Goal: Information Seeking & Learning: Understand process/instructions

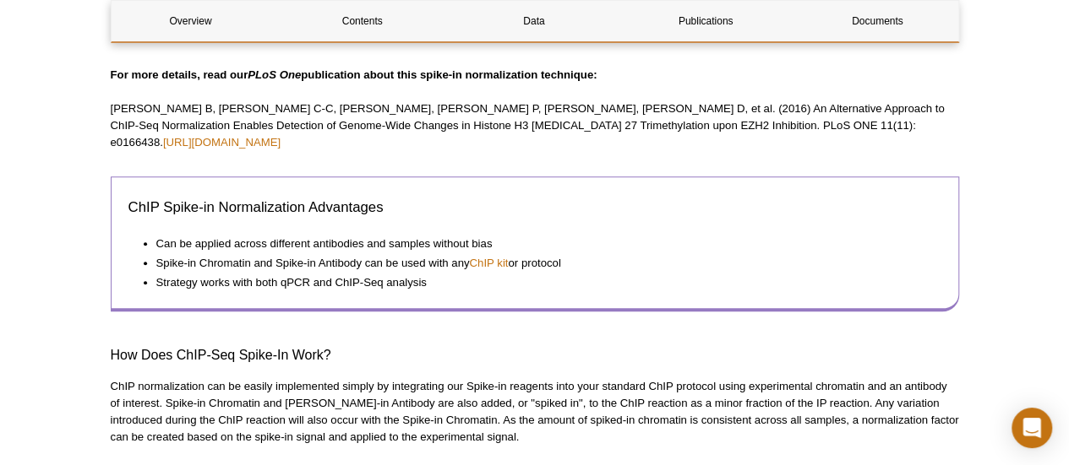
scroll to position [819, 0]
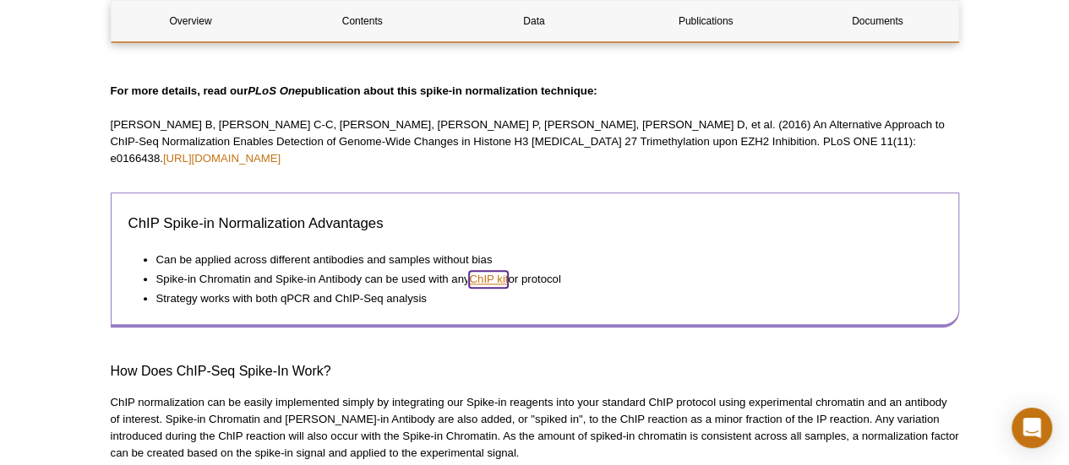
click at [487, 271] on link "ChIP kit" at bounding box center [488, 279] width 39 height 17
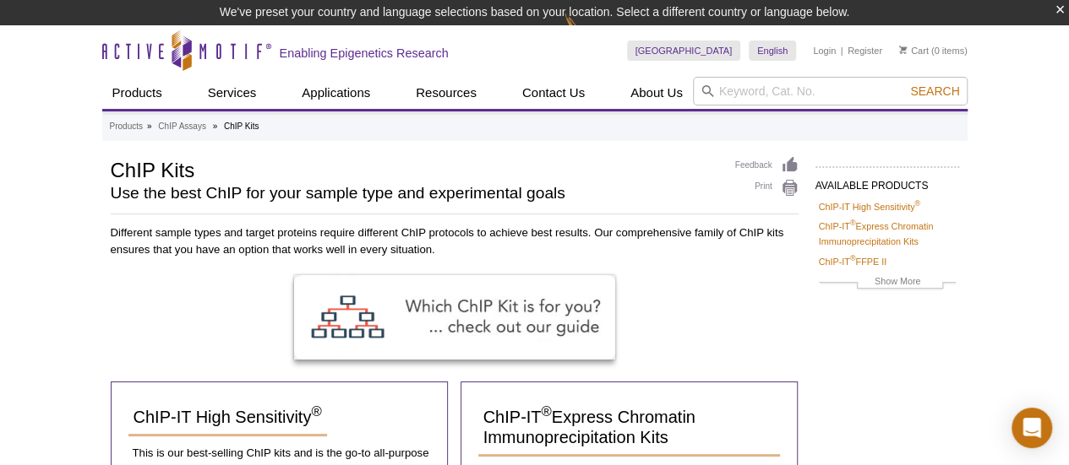
drag, startPoint x: 0, startPoint y: 0, endPoint x: 993, endPoint y: 229, distance: 1018.6
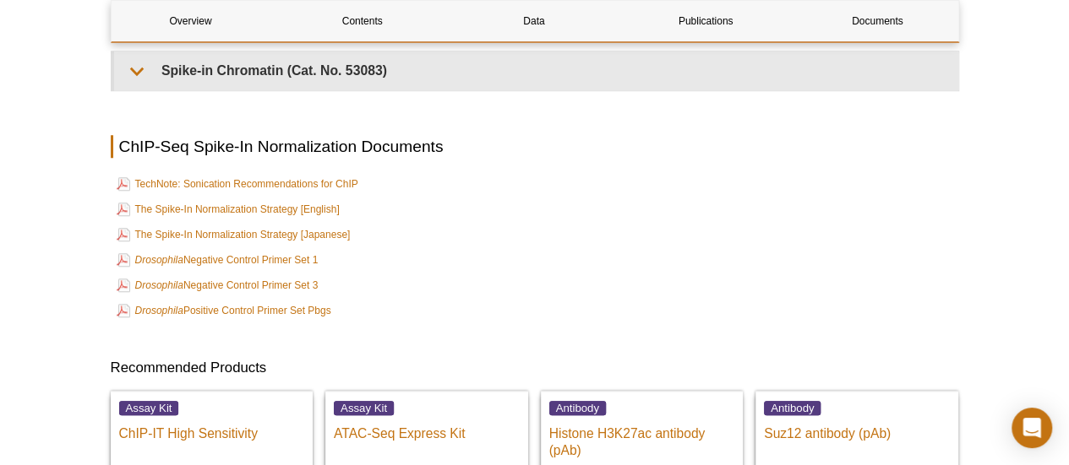
scroll to position [3751, 0]
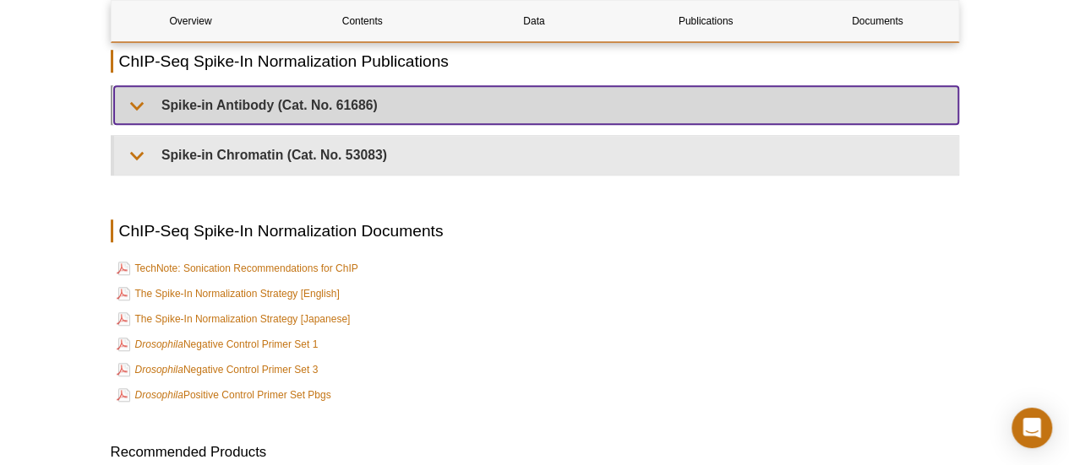
click at [138, 110] on summary "Spike-in Antibody (Cat. No. 61686)" at bounding box center [536, 105] width 844 height 38
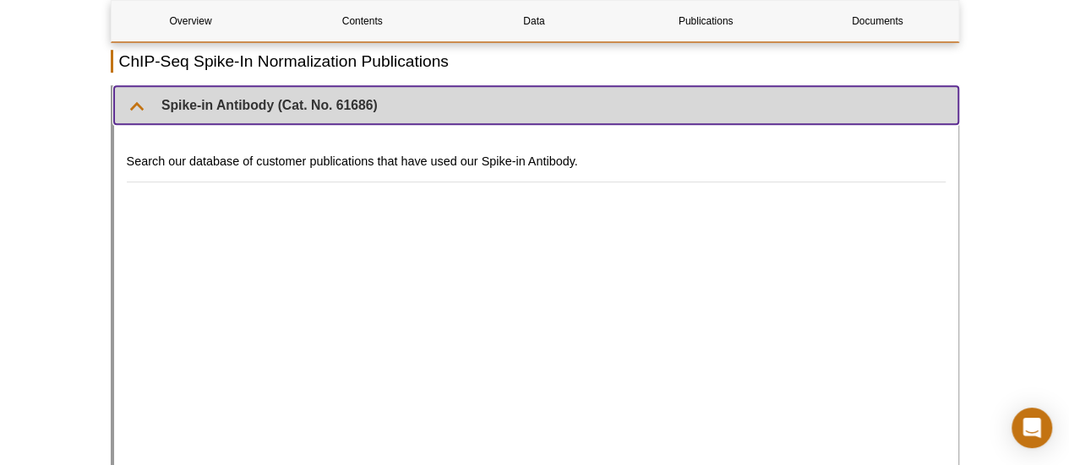
click at [138, 110] on summary "Spike-in Antibody (Cat. No. 61686)" at bounding box center [536, 105] width 844 height 38
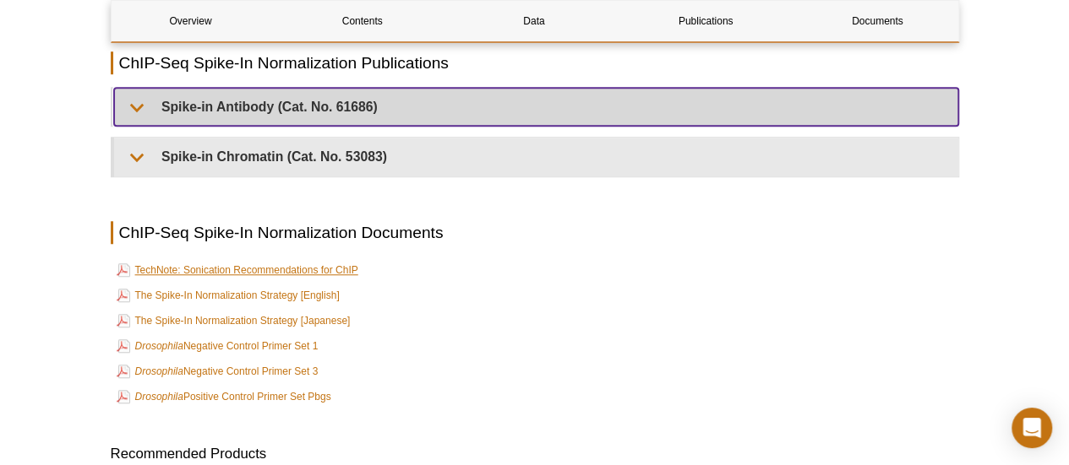
scroll to position [3666, 0]
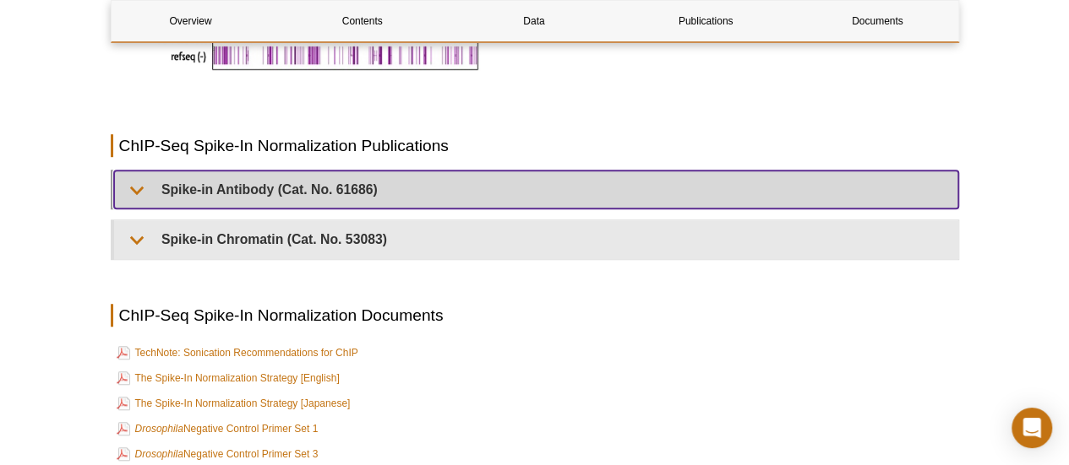
click at [139, 192] on summary "Spike-in Antibody (Cat. No. 61686)" at bounding box center [536, 190] width 844 height 38
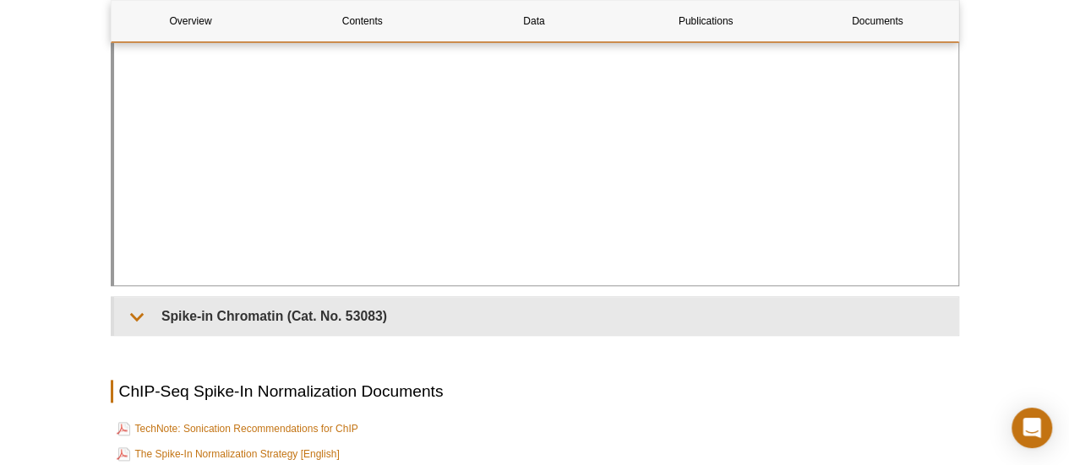
scroll to position [4004, 0]
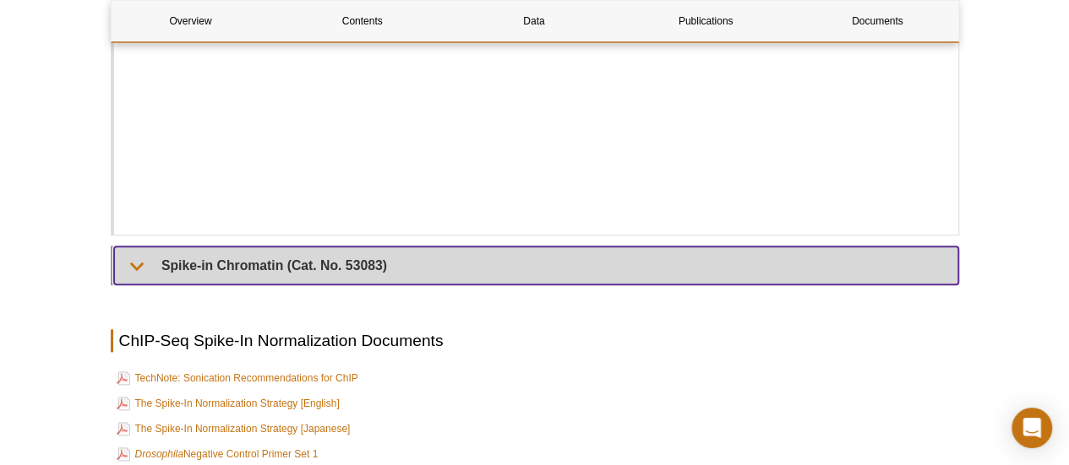
click at [133, 266] on summary "Spike-in Chromatin (Cat. No. 53083)" at bounding box center [536, 266] width 844 height 38
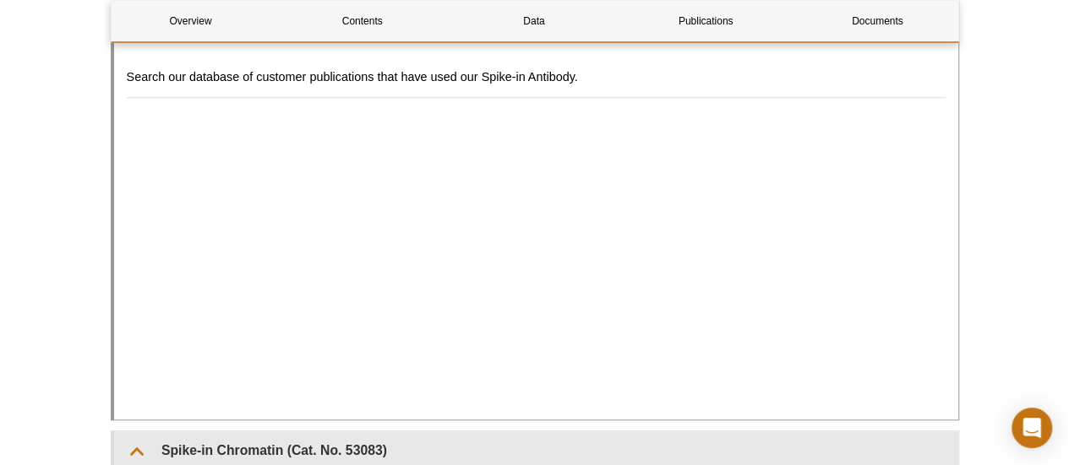
scroll to position [3582, 0]
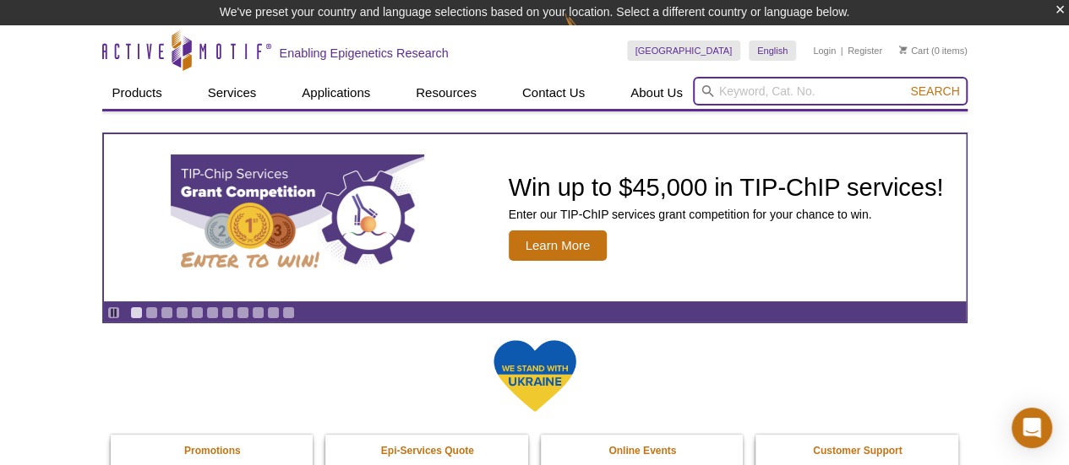
click at [735, 90] on input "search" at bounding box center [830, 91] width 275 height 29
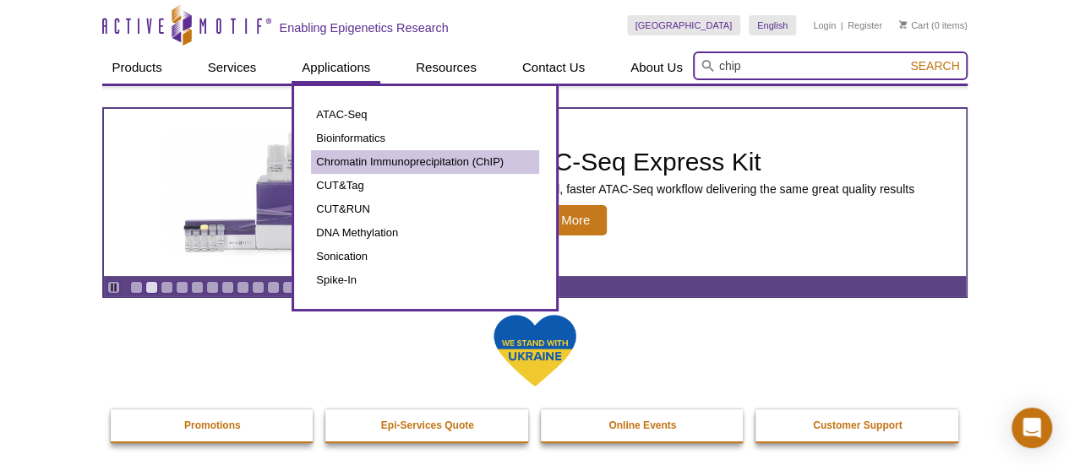
type input "chip"
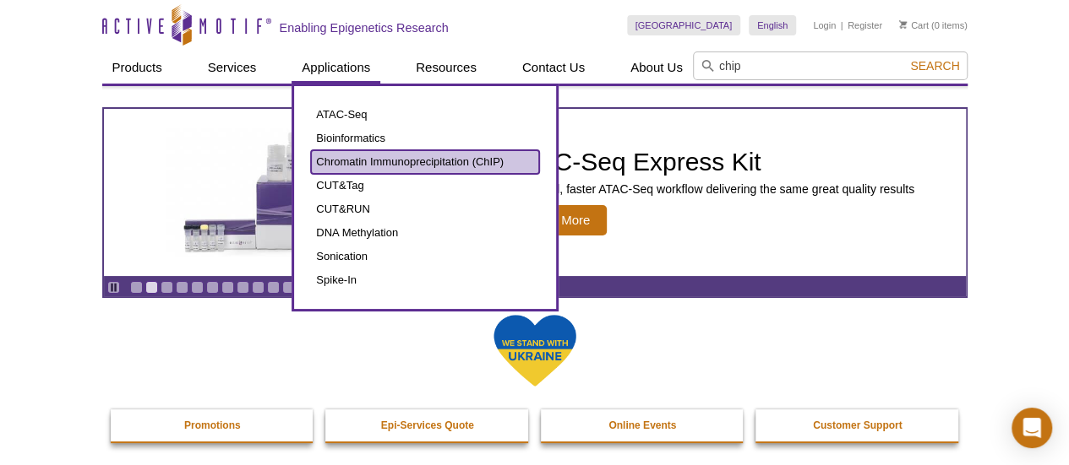
click at [427, 157] on link "Chromatin Immunoprecipitation (ChIP)" at bounding box center [425, 162] width 228 height 24
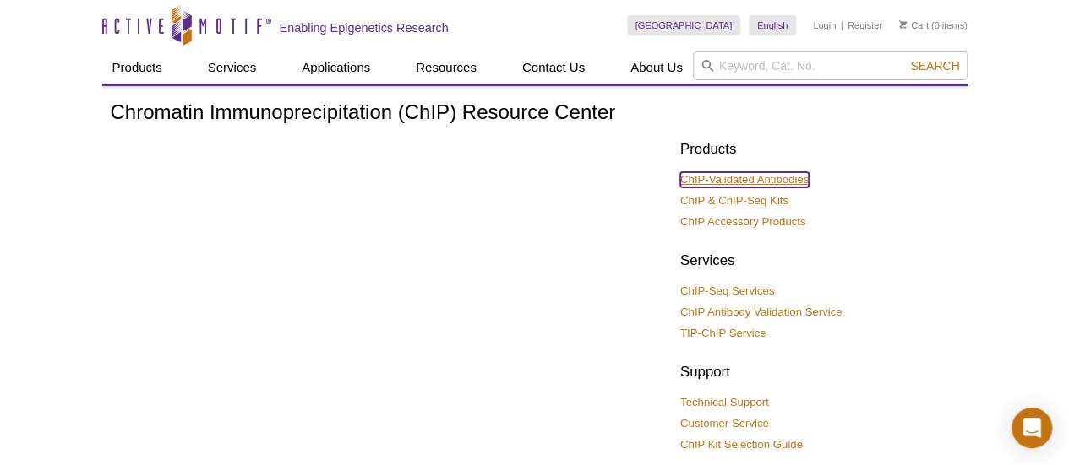
click at [790, 180] on link "ChIP-Validated Antibodies" at bounding box center [744, 179] width 128 height 15
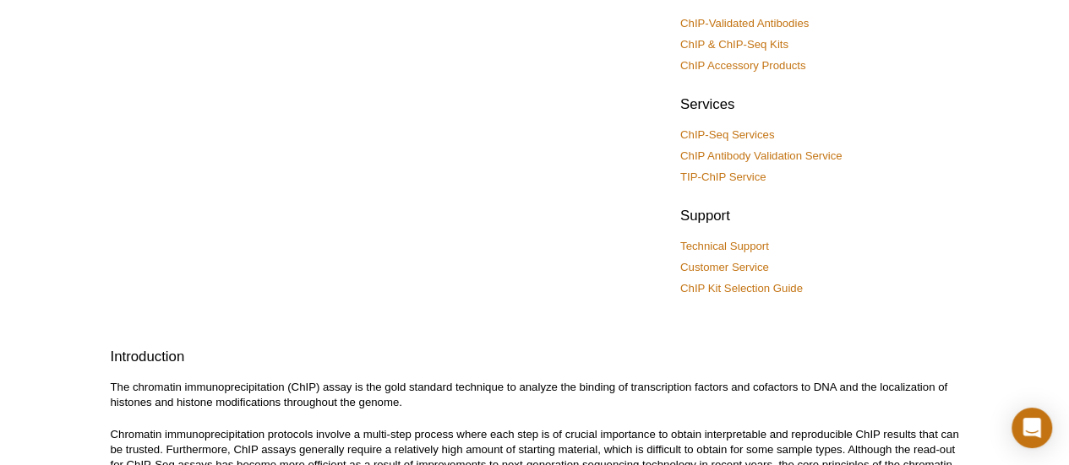
scroll to position [59, 0]
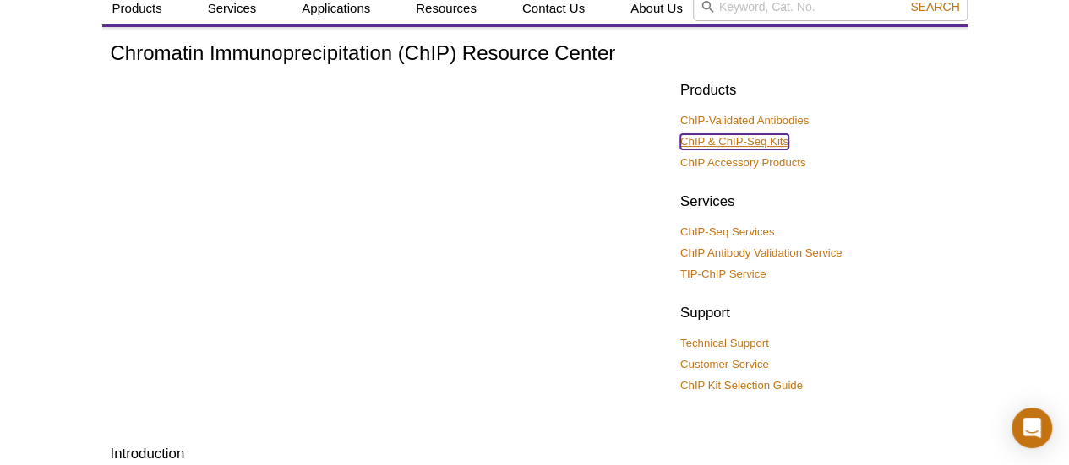
click at [745, 138] on link "ChIP & ChIP-Seq Kits" at bounding box center [734, 141] width 108 height 15
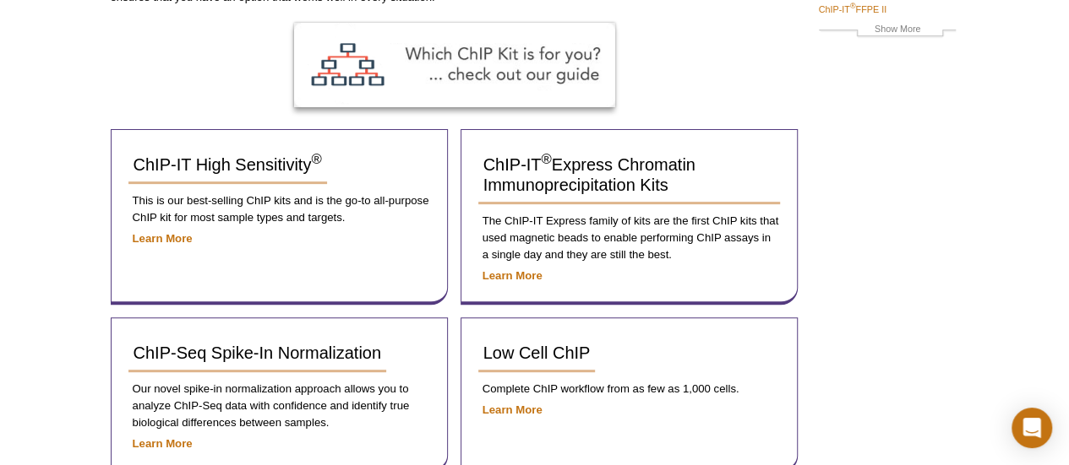
scroll to position [253, 0]
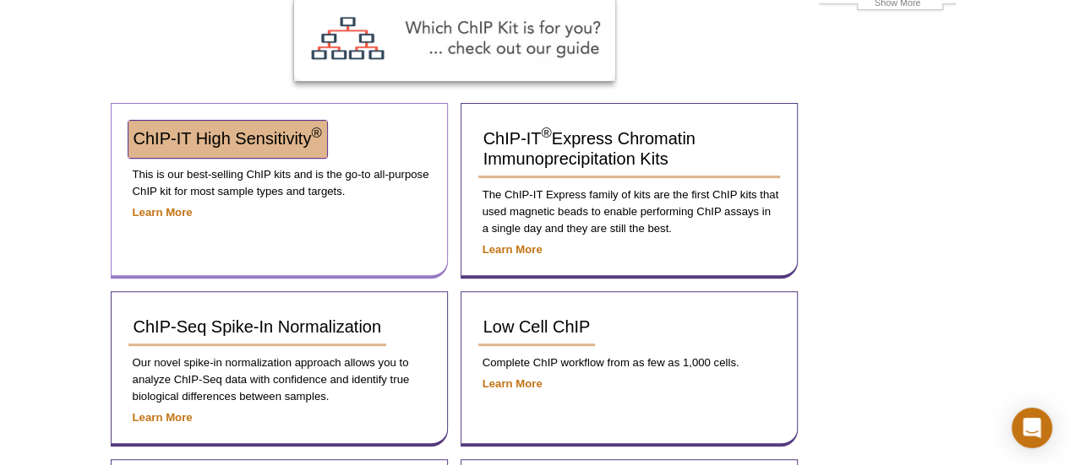
click at [270, 141] on span "ChIP-IT High Sensitivity ®" at bounding box center [227, 138] width 188 height 19
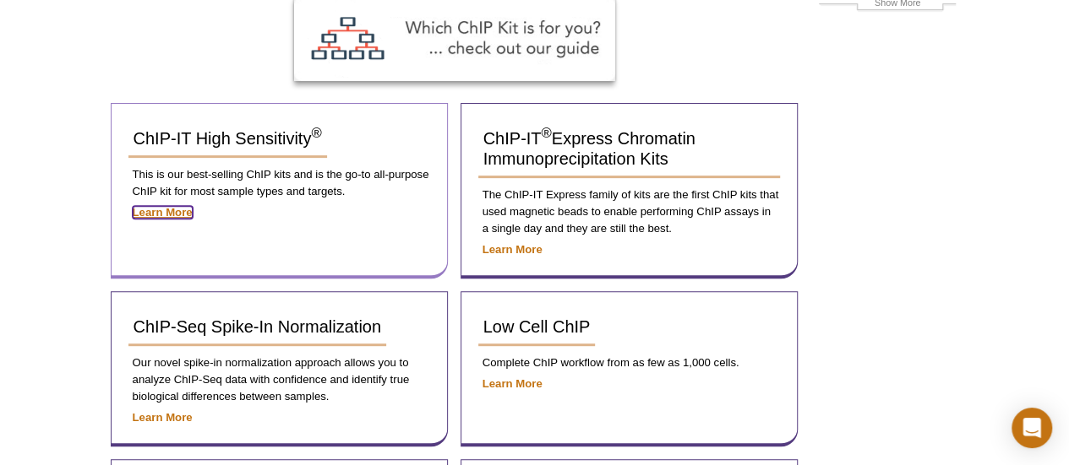
click at [177, 210] on strong "Learn More" at bounding box center [163, 212] width 60 height 13
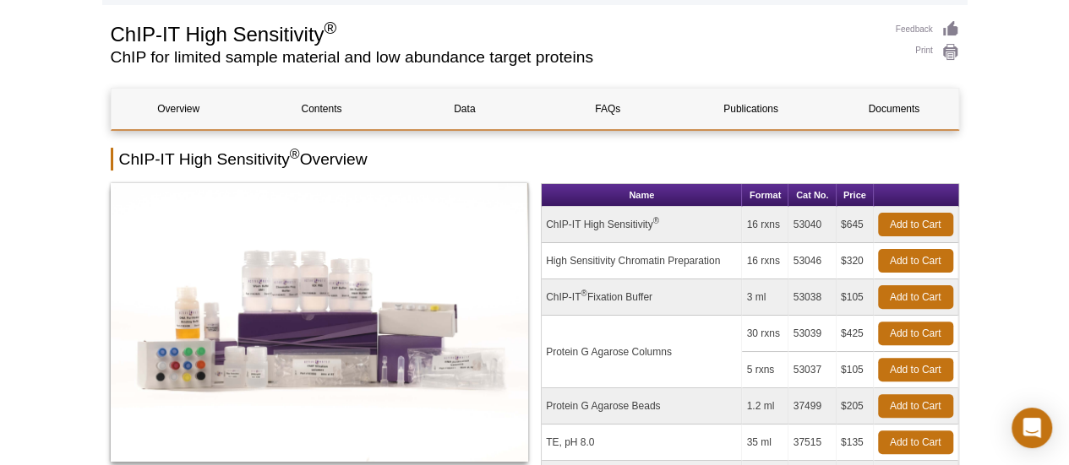
scroll to position [84, 0]
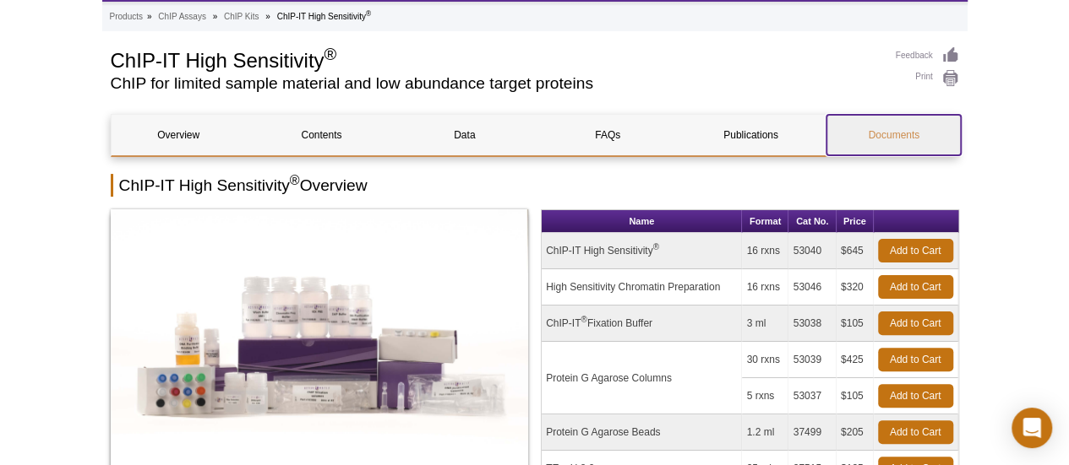
click at [874, 131] on link "Documents" at bounding box center [893, 135] width 134 height 41
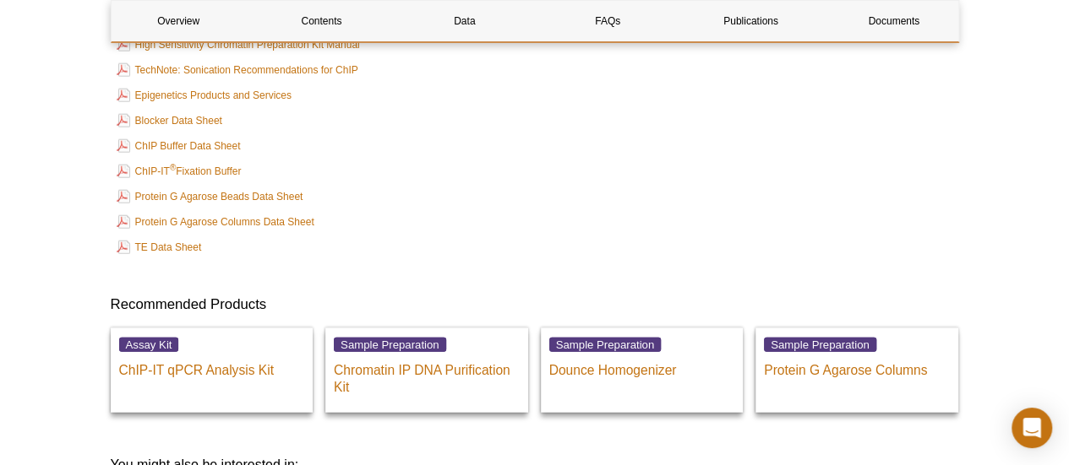
scroll to position [5137, 0]
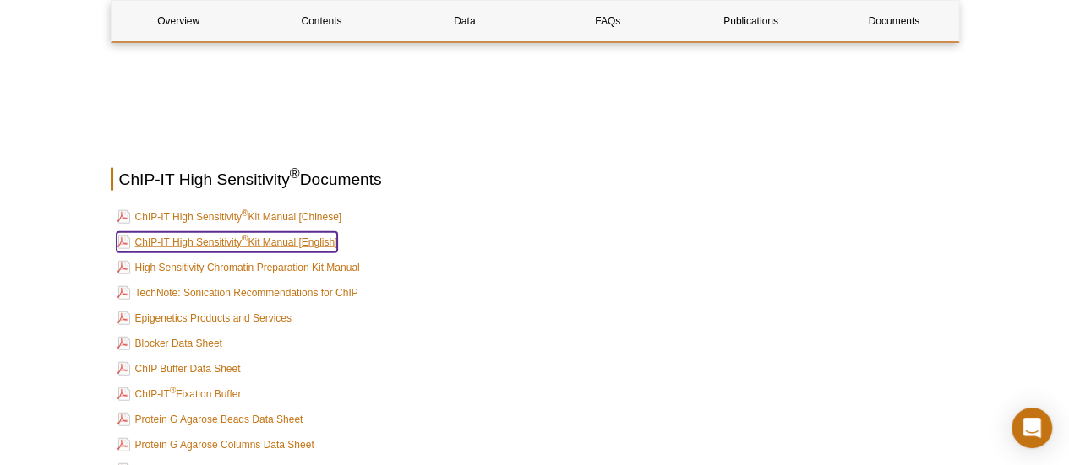
click at [284, 253] on link "ChIP-IT High Sensitivity ® Kit Manual [English]" at bounding box center [227, 242] width 221 height 20
